Goal: Task Accomplishment & Management: Manage account settings

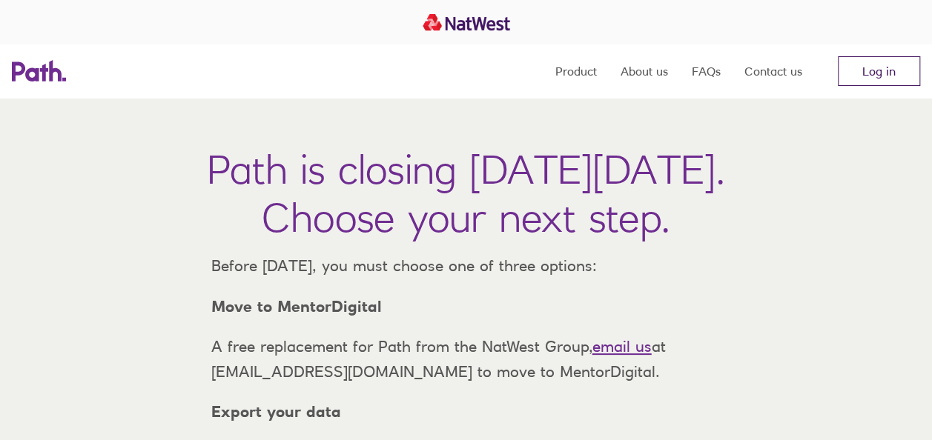
click at [887, 82] on link "Log in" at bounding box center [879, 71] width 82 height 30
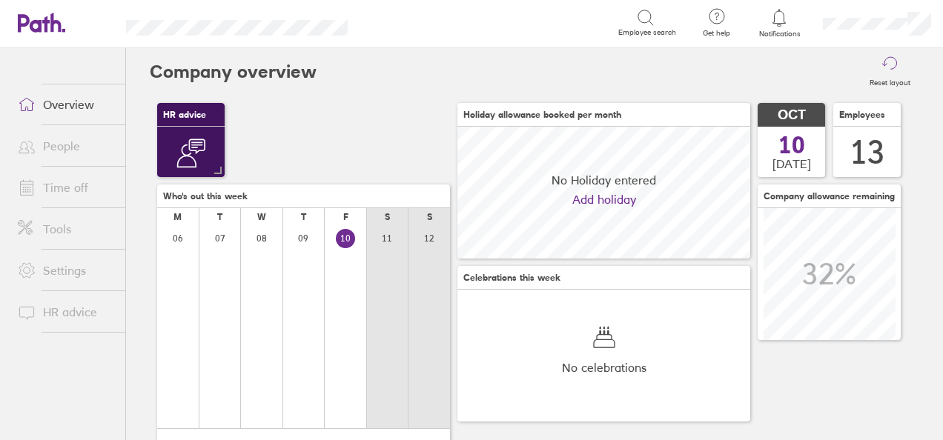
scroll to position [132, 292]
click at [55, 191] on link "Time off" at bounding box center [65, 188] width 119 height 30
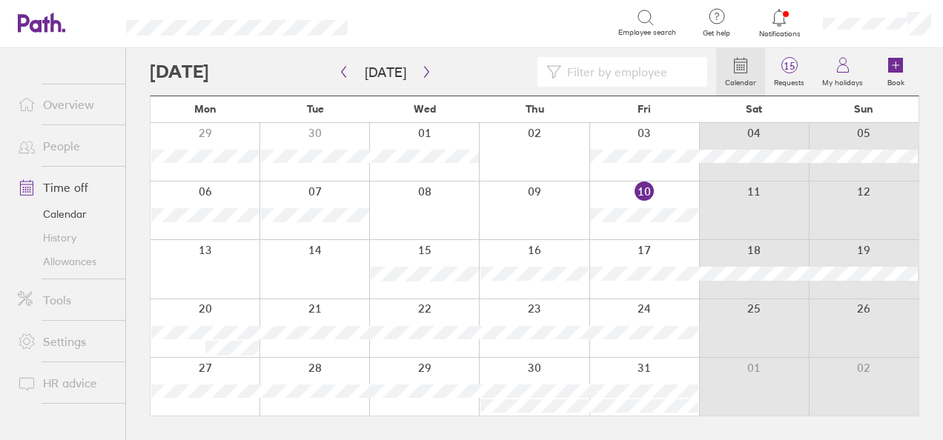
click at [777, 21] on icon at bounding box center [779, 18] width 18 height 18
